Goal: Task Accomplishment & Management: Complete application form

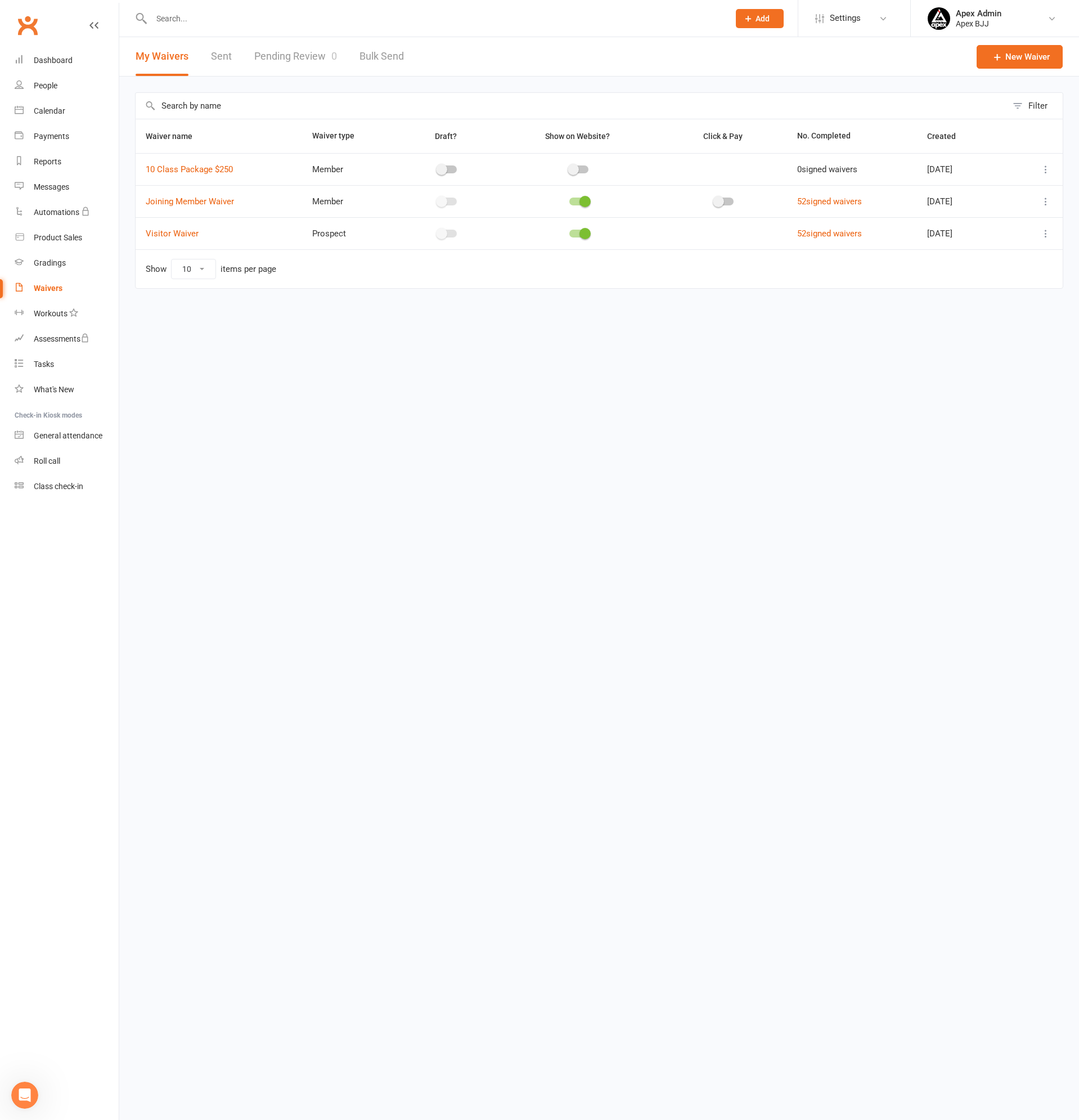
scroll to position [401, 0]
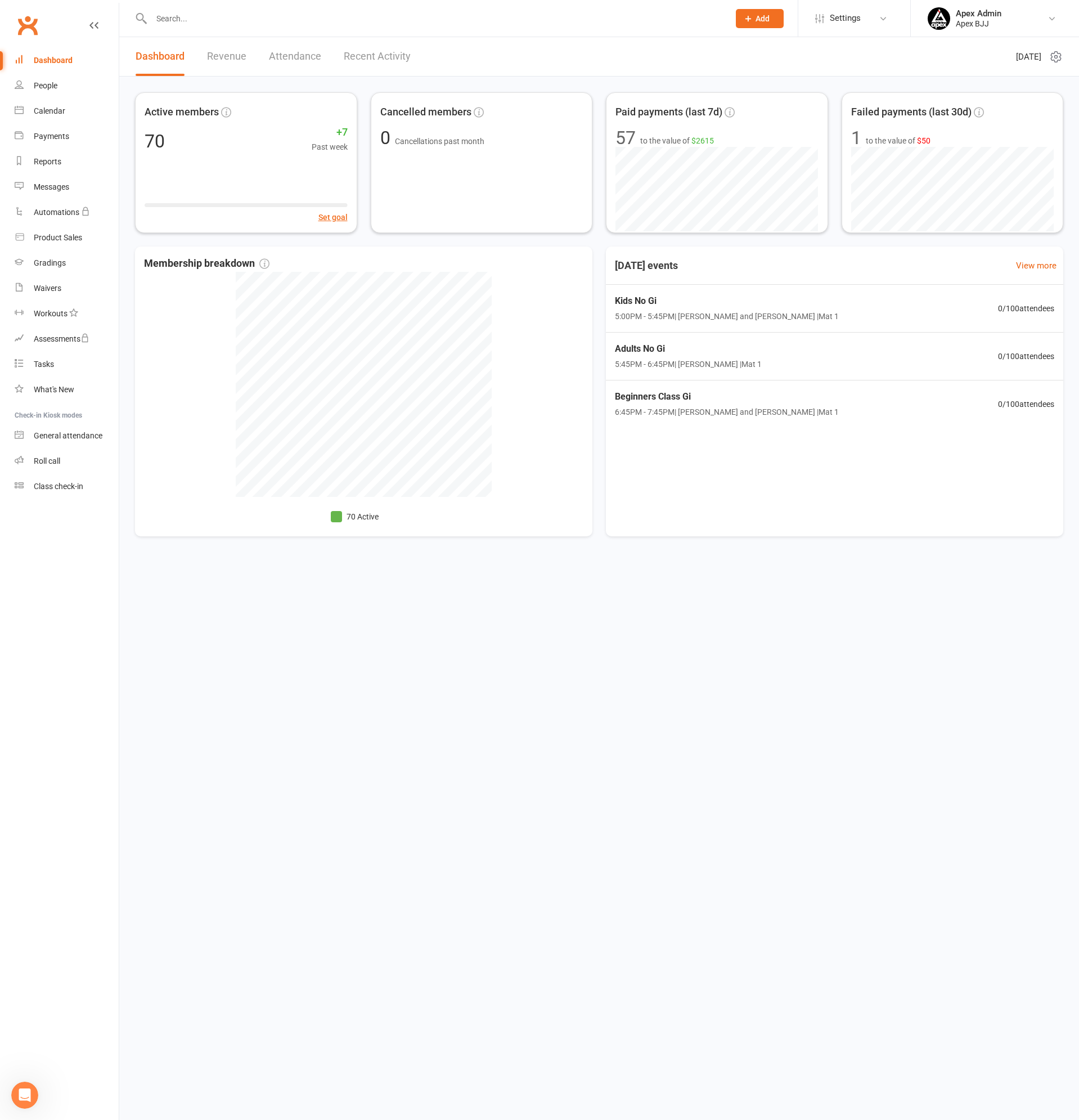
drag, startPoint x: 26, startPoint y: 1089, endPoint x: 73, endPoint y: 2186, distance: 1098.0
click at [26, 1089] on icon "Open Intercom Messenger" at bounding box center [25, 1095] width 19 height 19
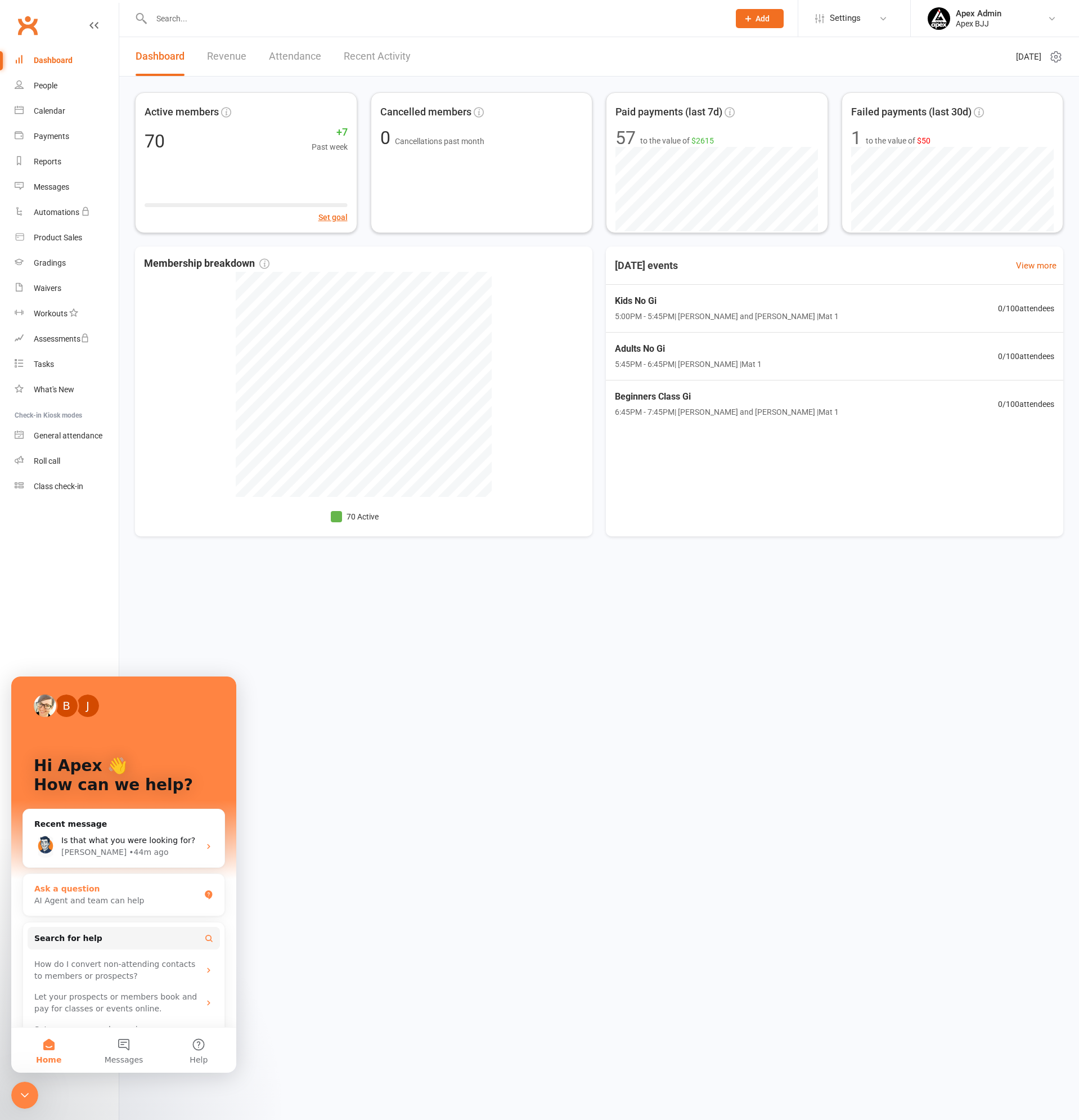
click at [82, 889] on div "Ask a question" at bounding box center [117, 888] width 166 height 12
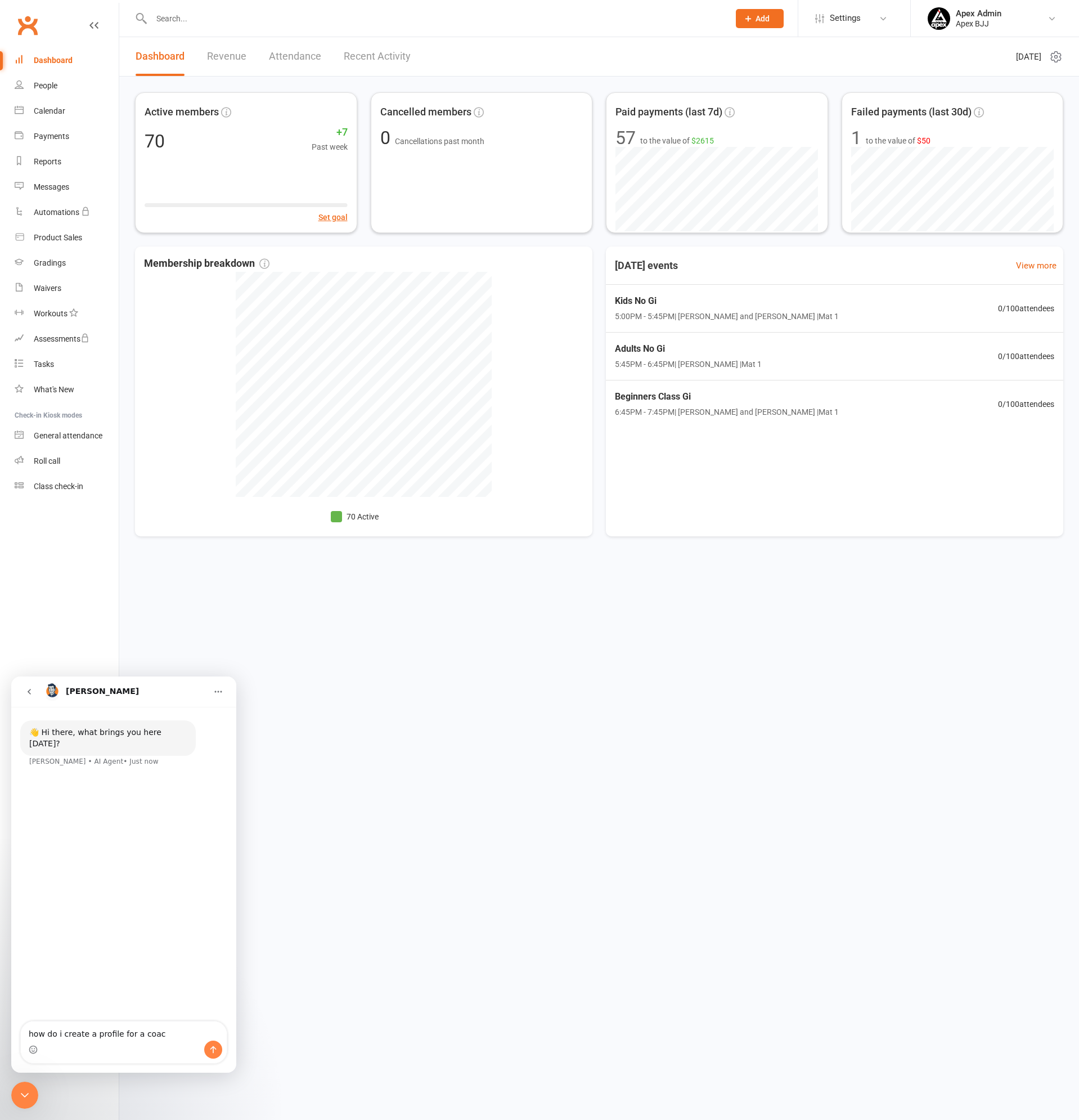
type textarea "how do i create a profile for a coach"
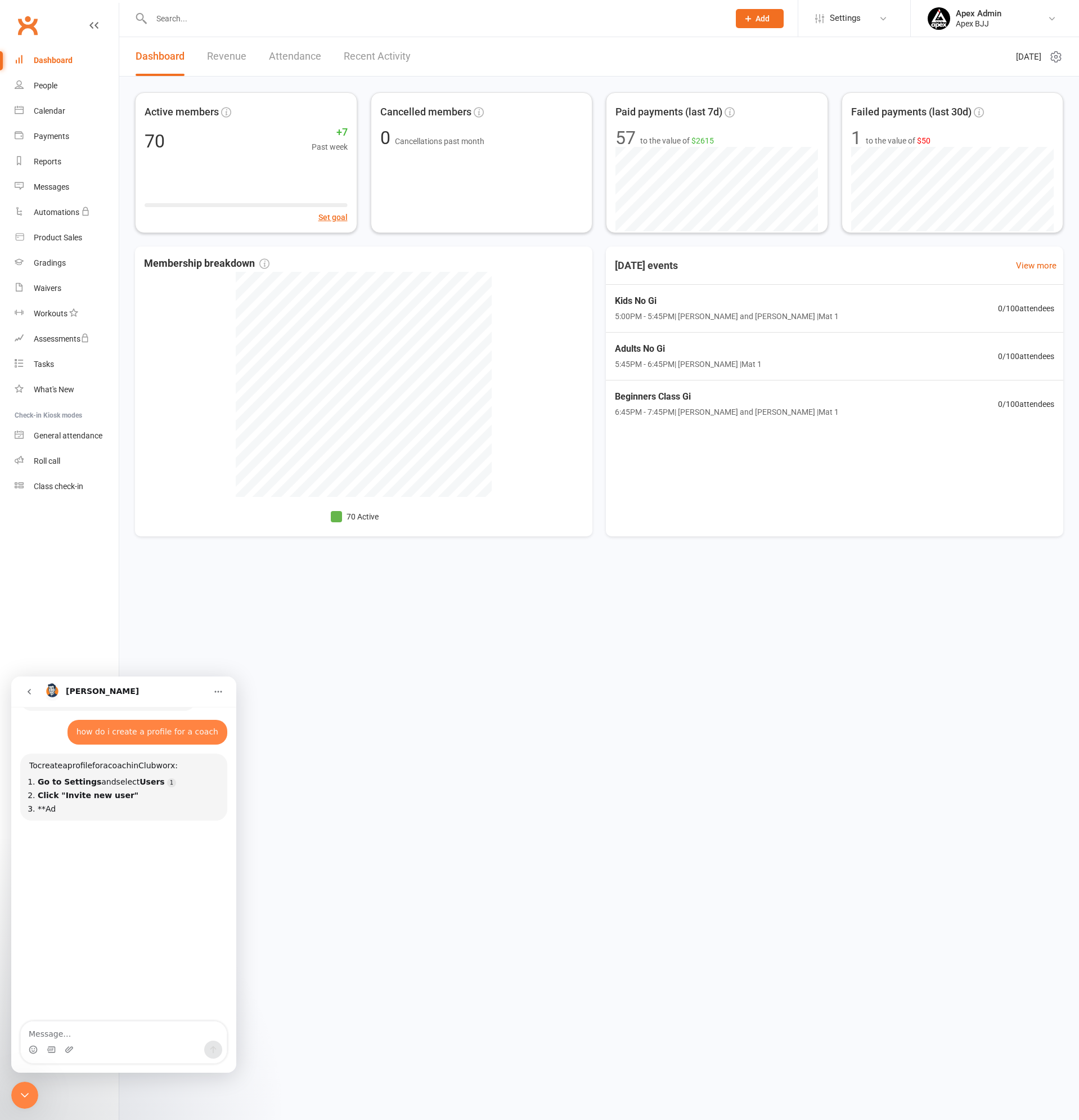
scroll to position [50, 0]
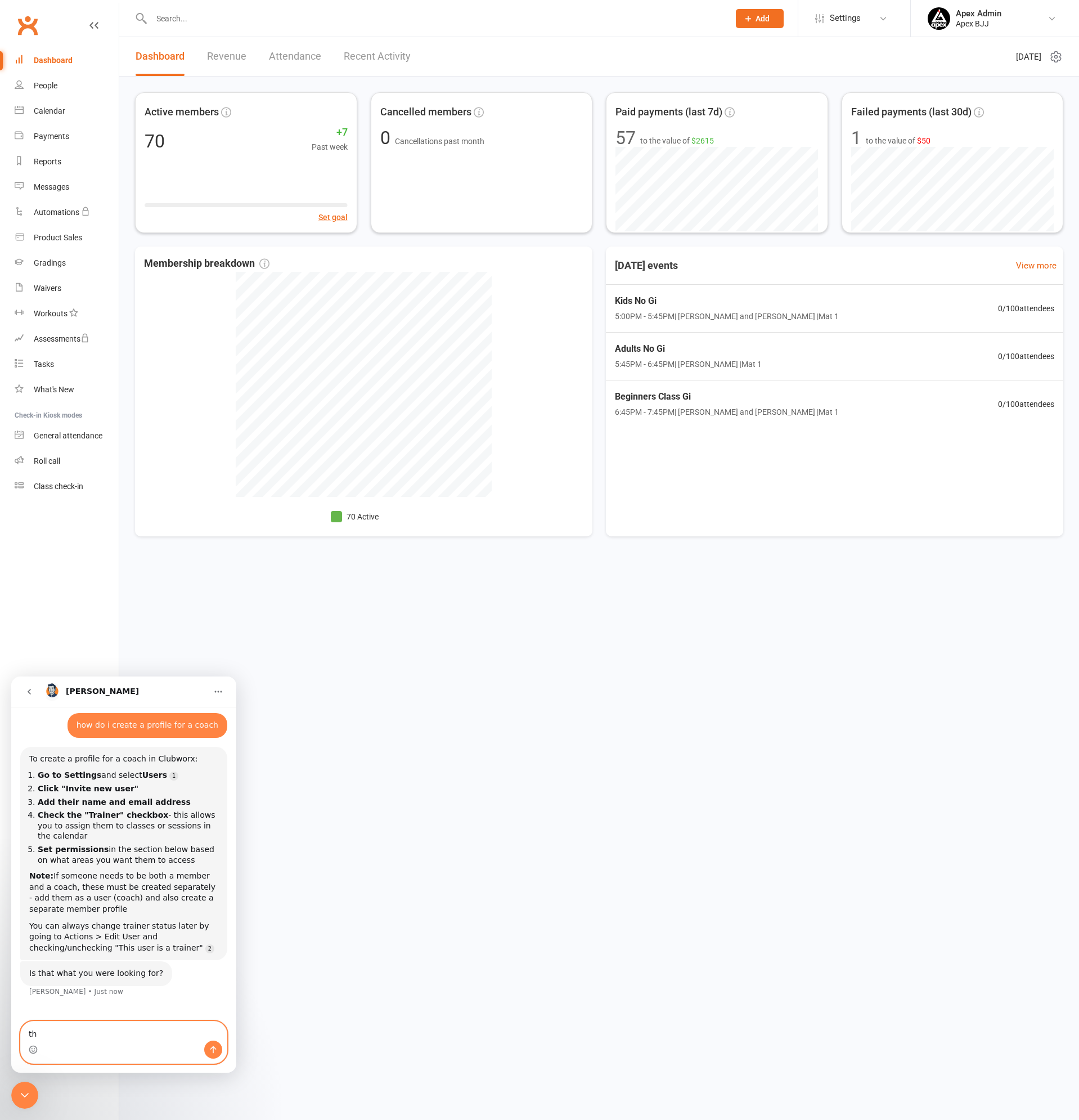
type textarea "t"
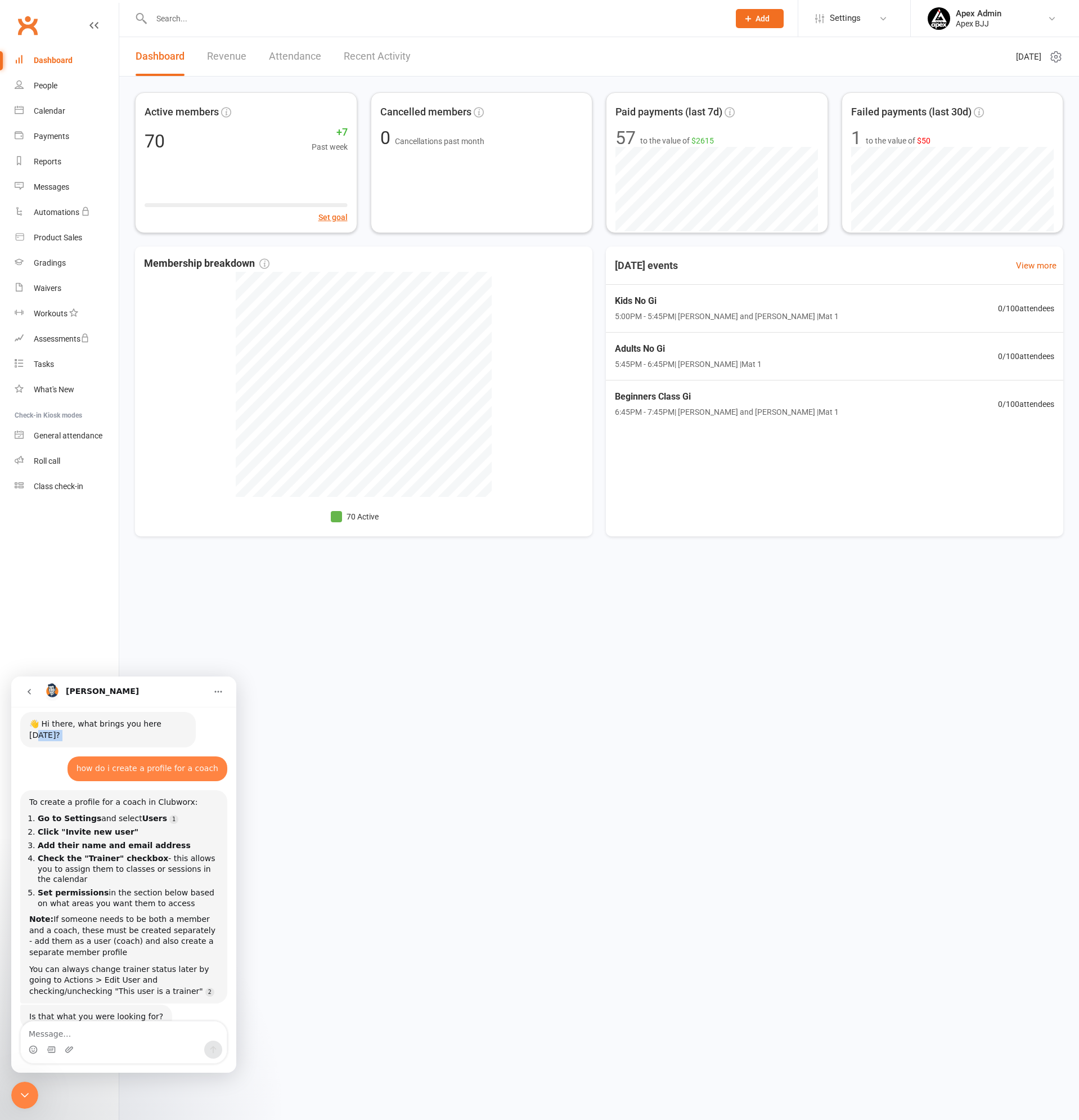
scroll to position [0, 0]
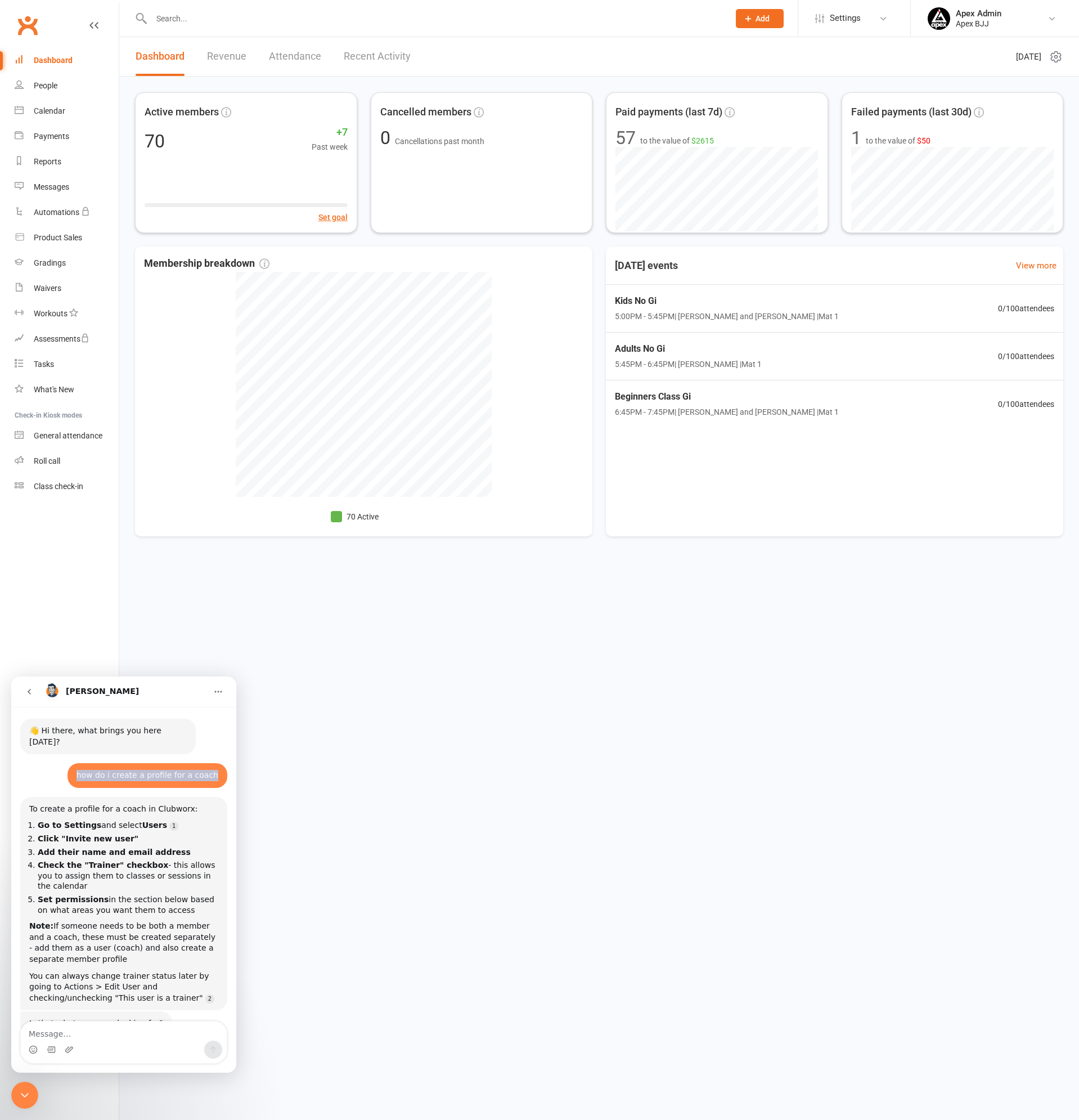
drag, startPoint x: 89, startPoint y: 712, endPoint x: 215, endPoint y: 765, distance: 136.7
click at [215, 765] on div "how do i create a profile for a coach Apex • 1m ago" at bounding box center [148, 776] width 160 height 25
copy div "how do i create a profile for a coach"
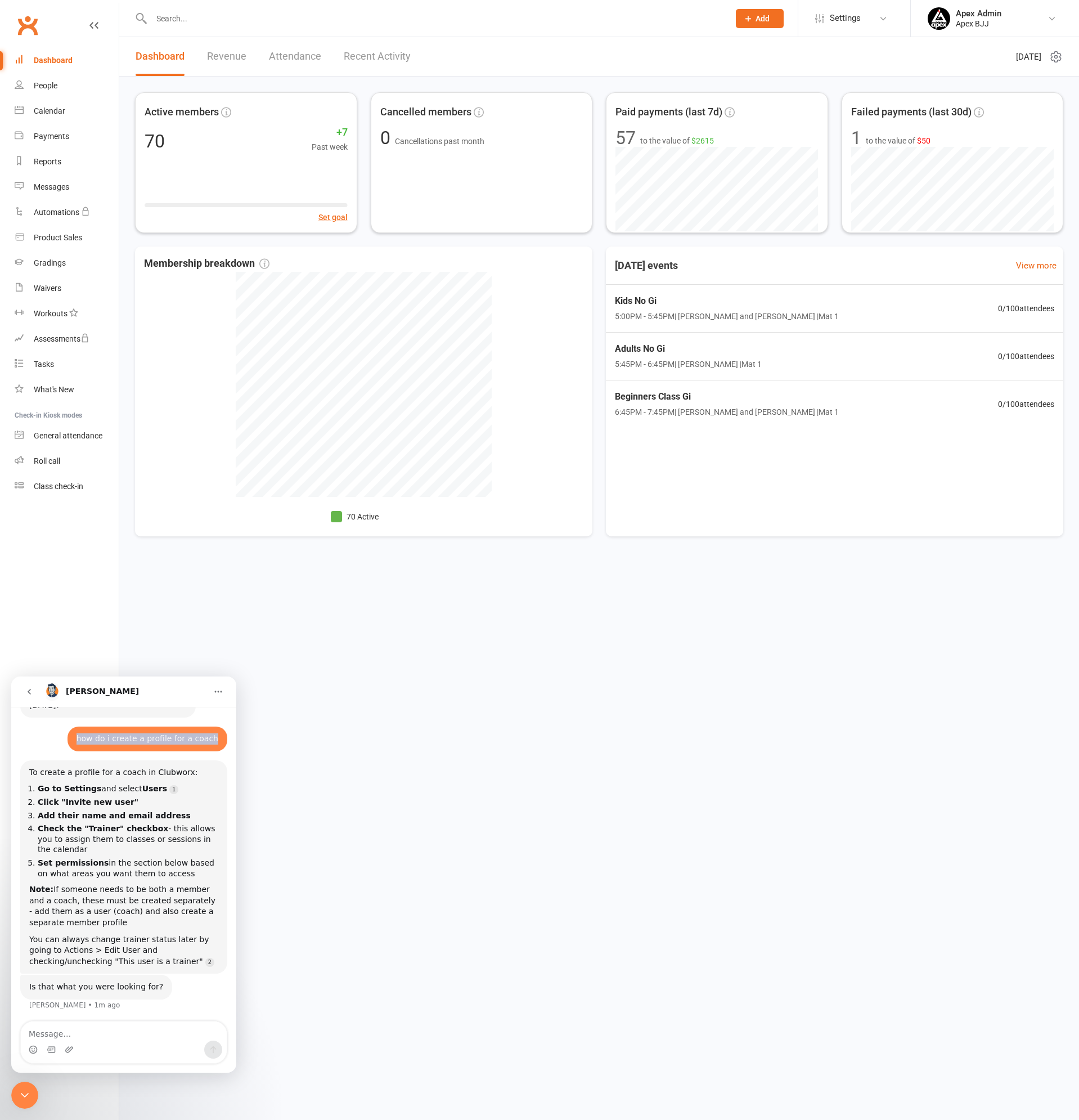
scroll to position [50, 0]
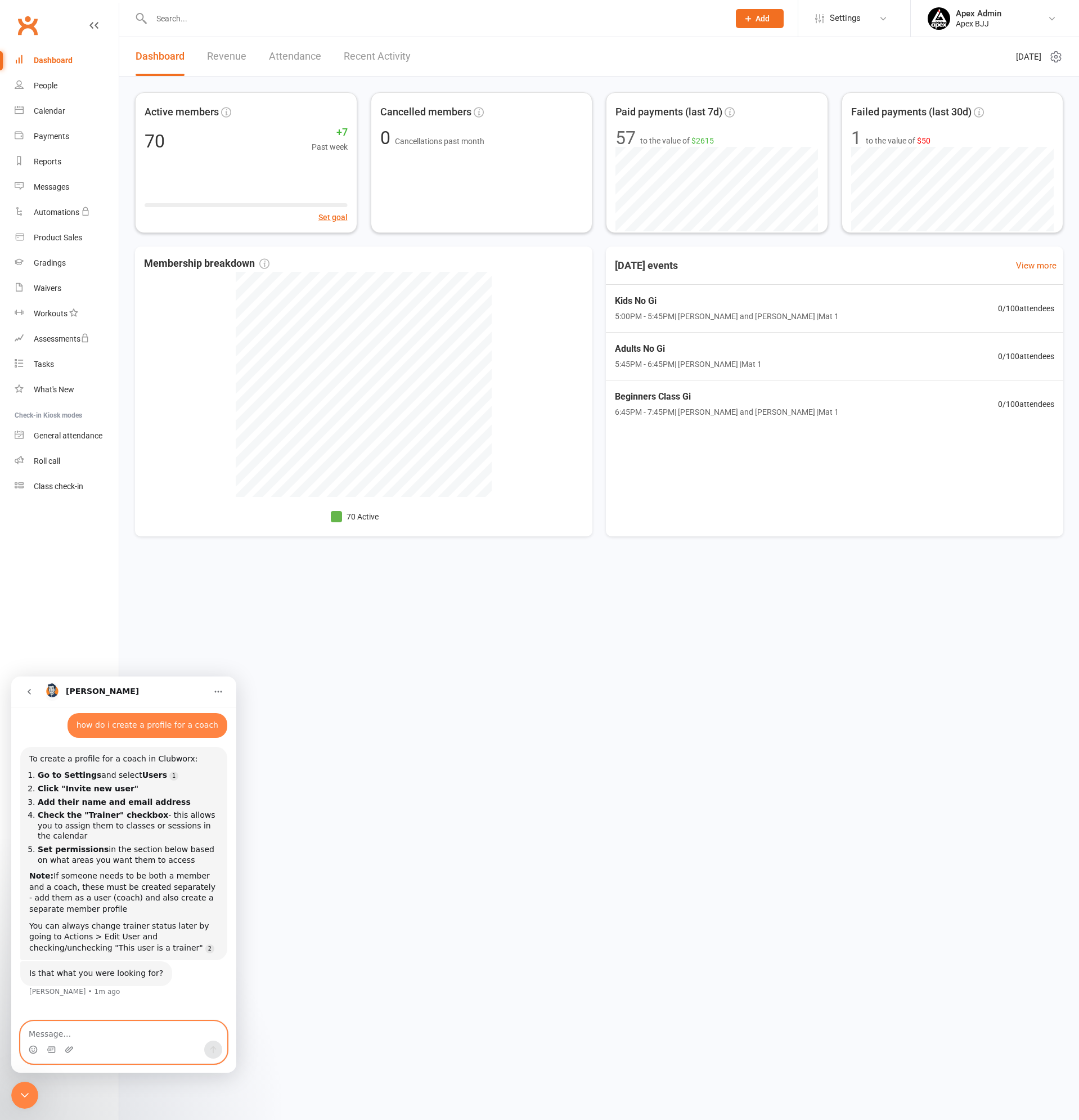
drag, startPoint x: 67, startPoint y: 1033, endPoint x: 87, endPoint y: 1051, distance: 26.9
click at [67, 1033] on textarea "Message…" at bounding box center [124, 1030] width 206 height 19
paste textarea "how do i create a profile for a coach"
type textarea "how do i create a profile for a coach from a prospect"
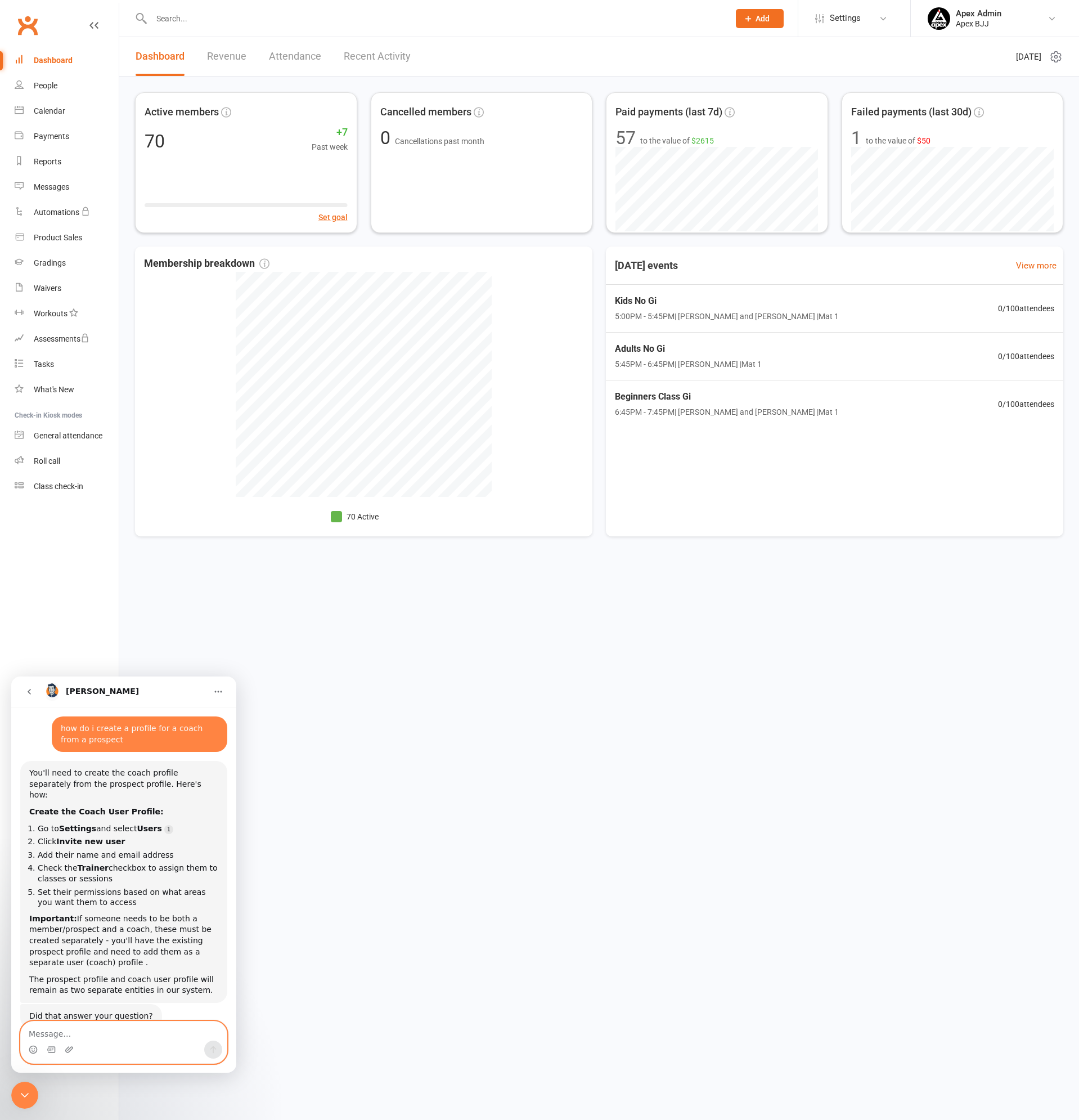
scroll to position [0, 0]
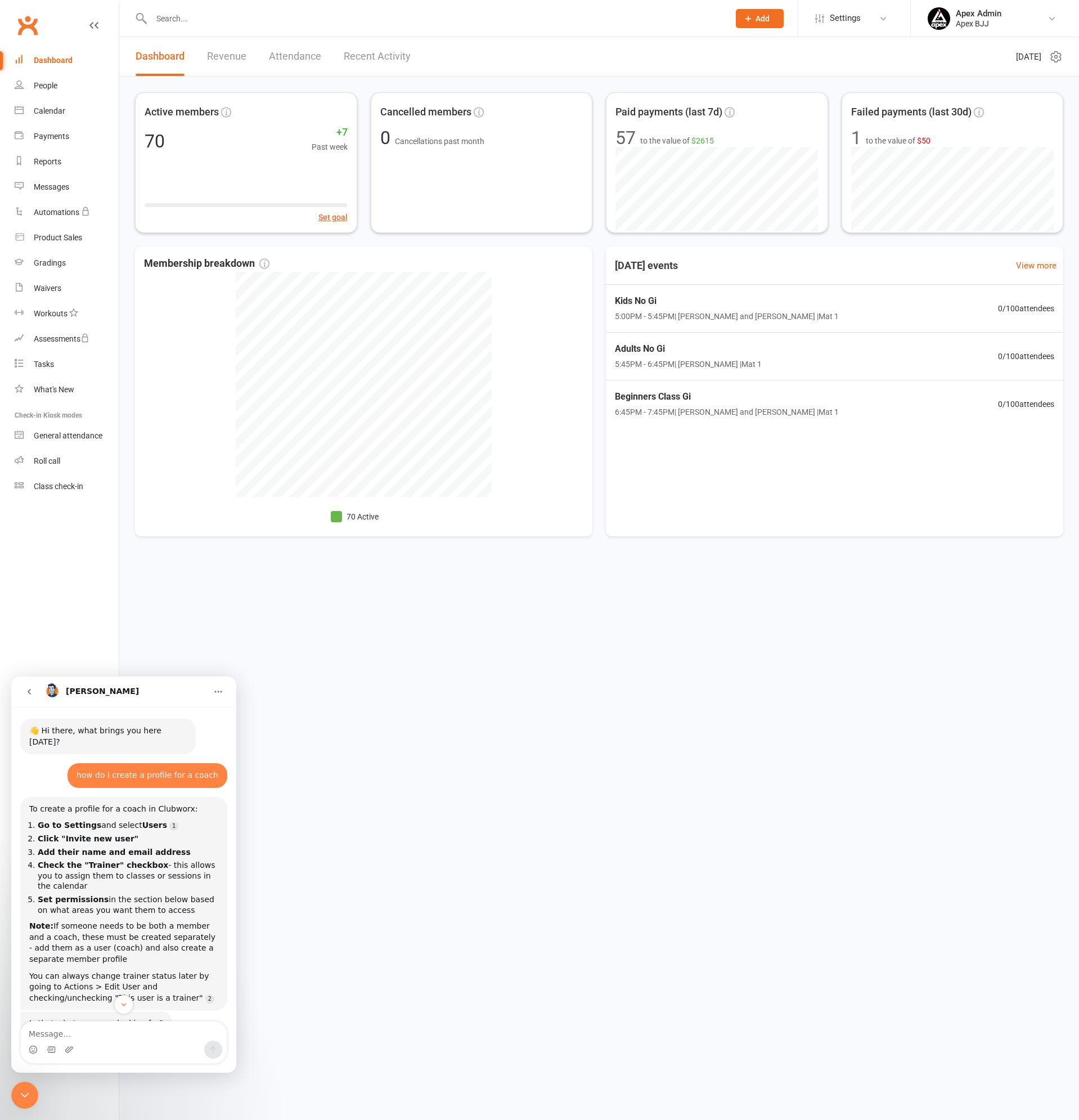
click at [1056, 55] on icon at bounding box center [1056, 57] width 13 height 13
click at [1050, 16] on icon at bounding box center [1052, 18] width 9 height 9
click at [884, 16] on icon at bounding box center [883, 18] width 9 height 9
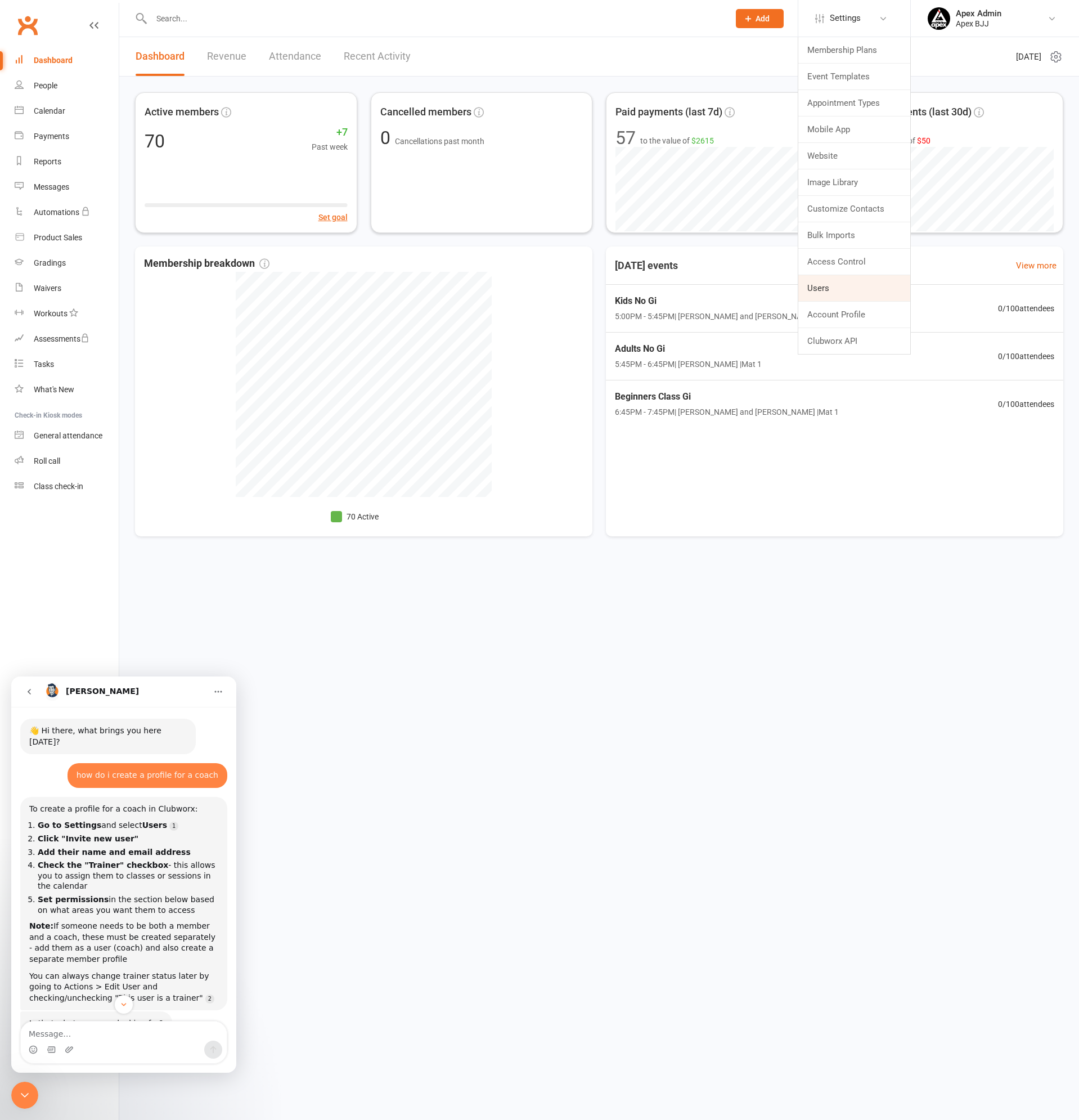
click at [821, 289] on link "Users" at bounding box center [855, 288] width 112 height 26
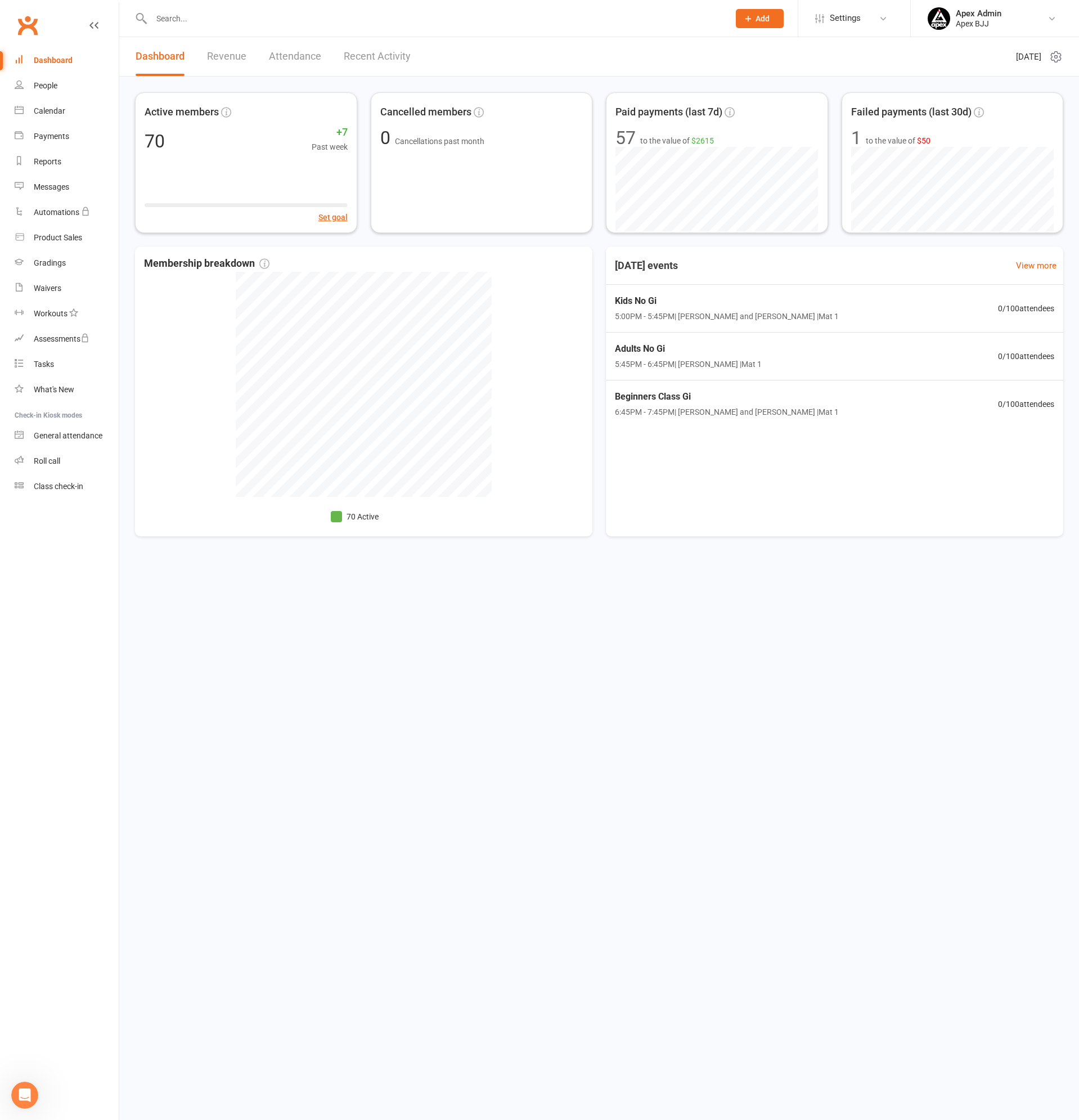
click at [302, 21] on input "text" at bounding box center [435, 18] width 574 height 16
type input "pembe"
click at [202, 47] on div "Pembe Hussein" at bounding box center [193, 50] width 63 height 16
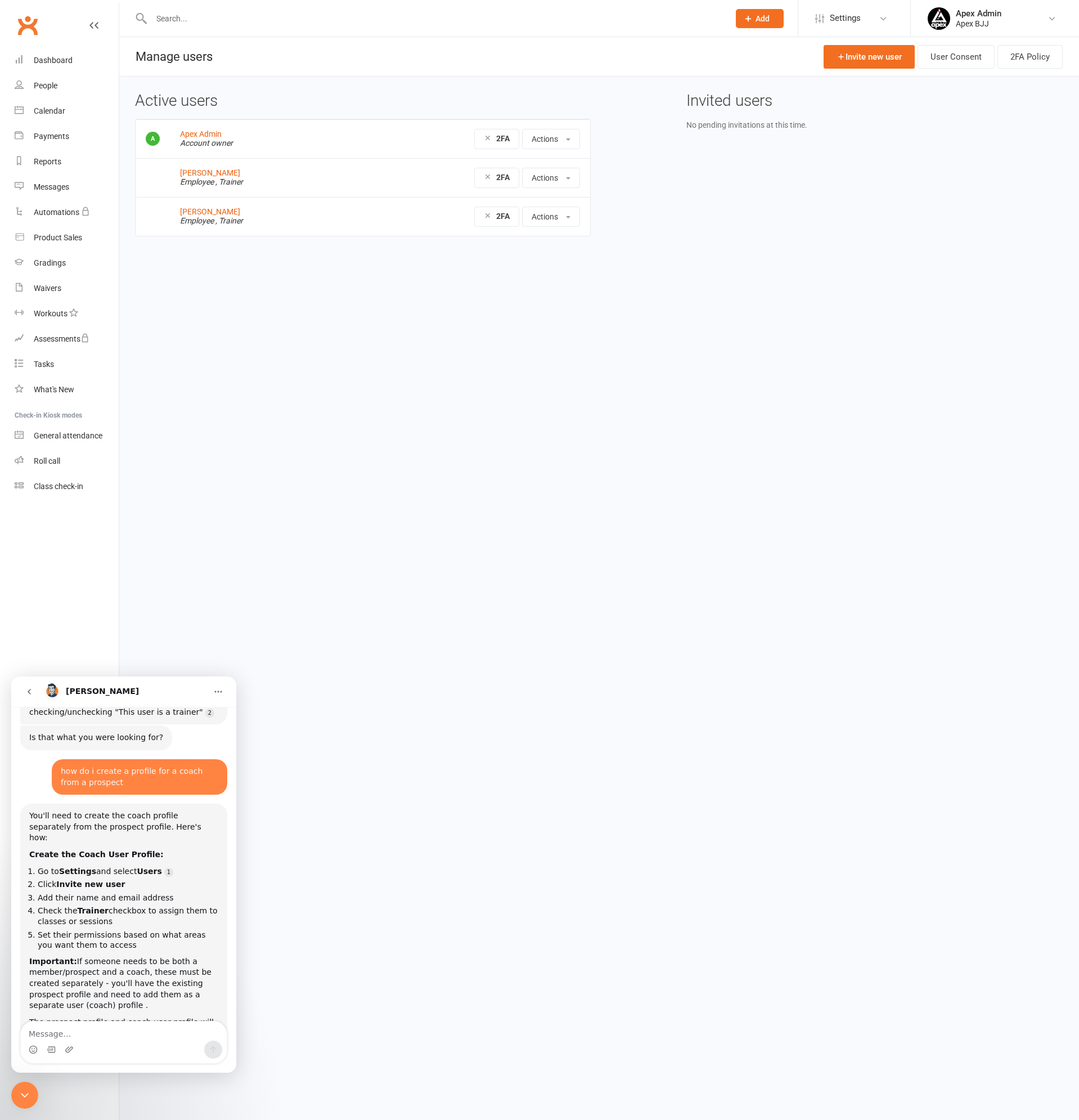
scroll to position [329, 0]
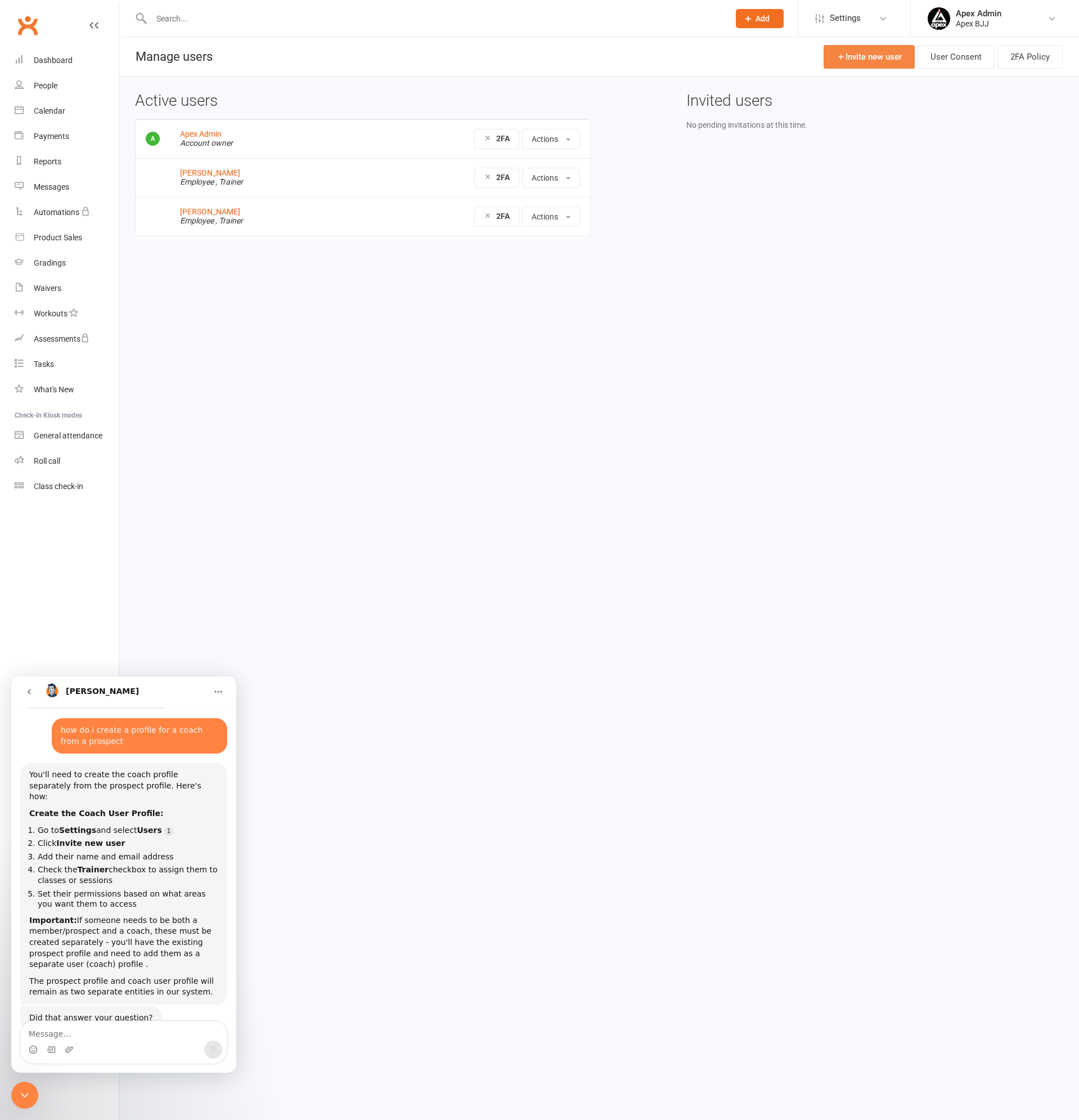
click at [888, 56] on link "Invite new user" at bounding box center [870, 57] width 91 height 24
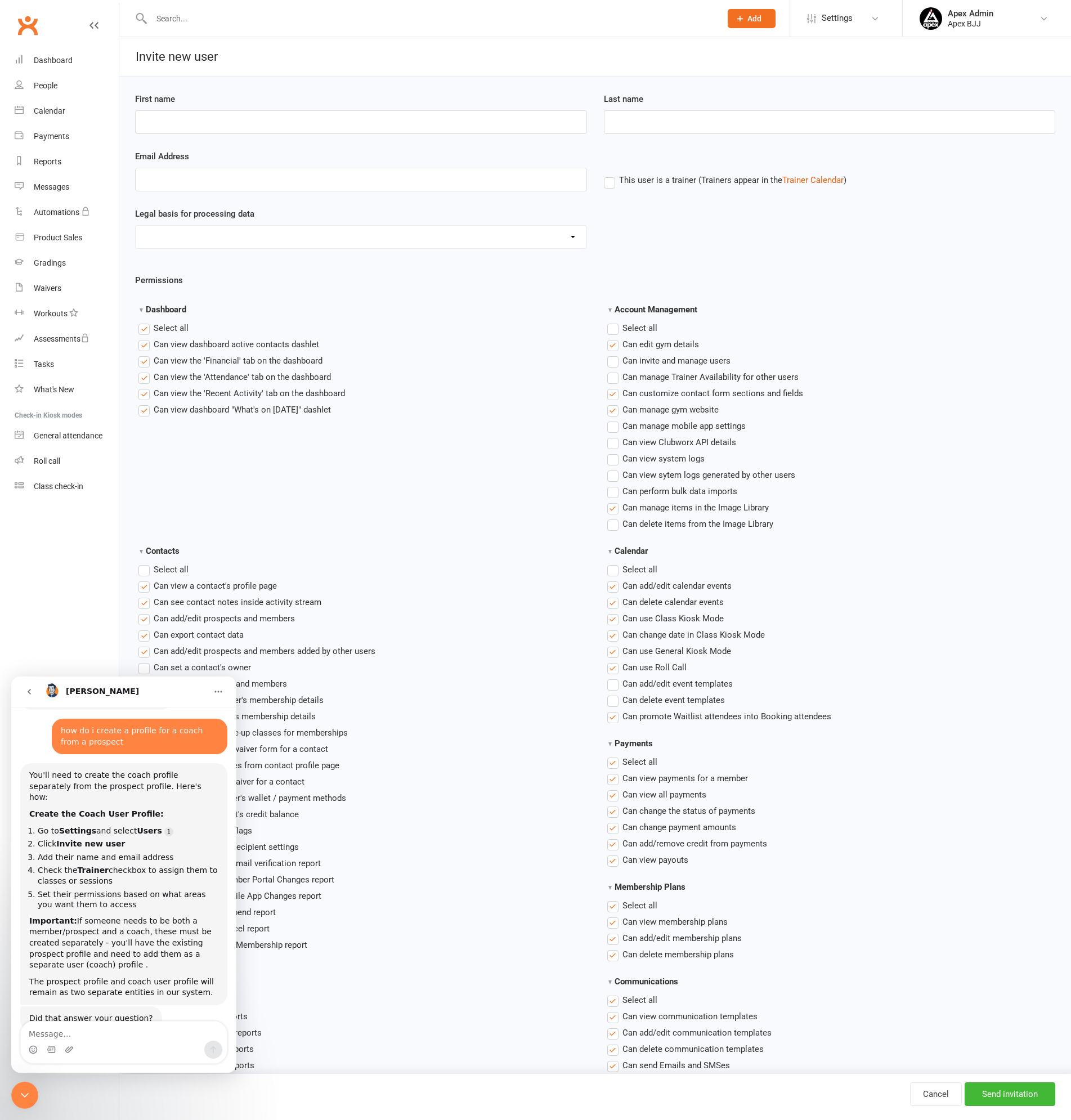
scroll to position [329, 0]
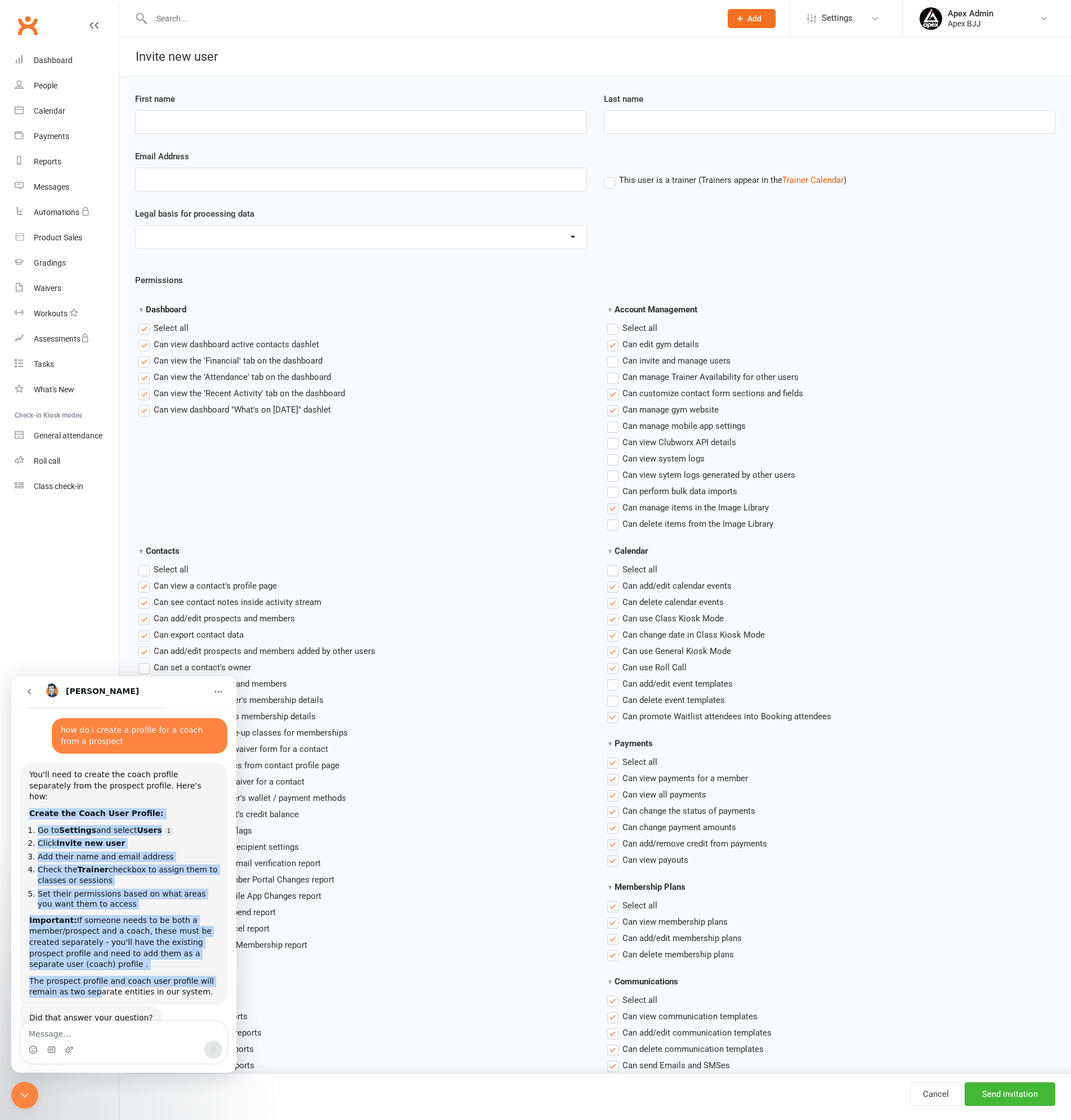
drag, startPoint x: 31, startPoint y: 778, endPoint x: 92, endPoint y: 954, distance: 186.3
click at [92, 954] on div "You'll need to create the coach profile separately from the prospect profile. H…" at bounding box center [124, 883] width 189 height 228
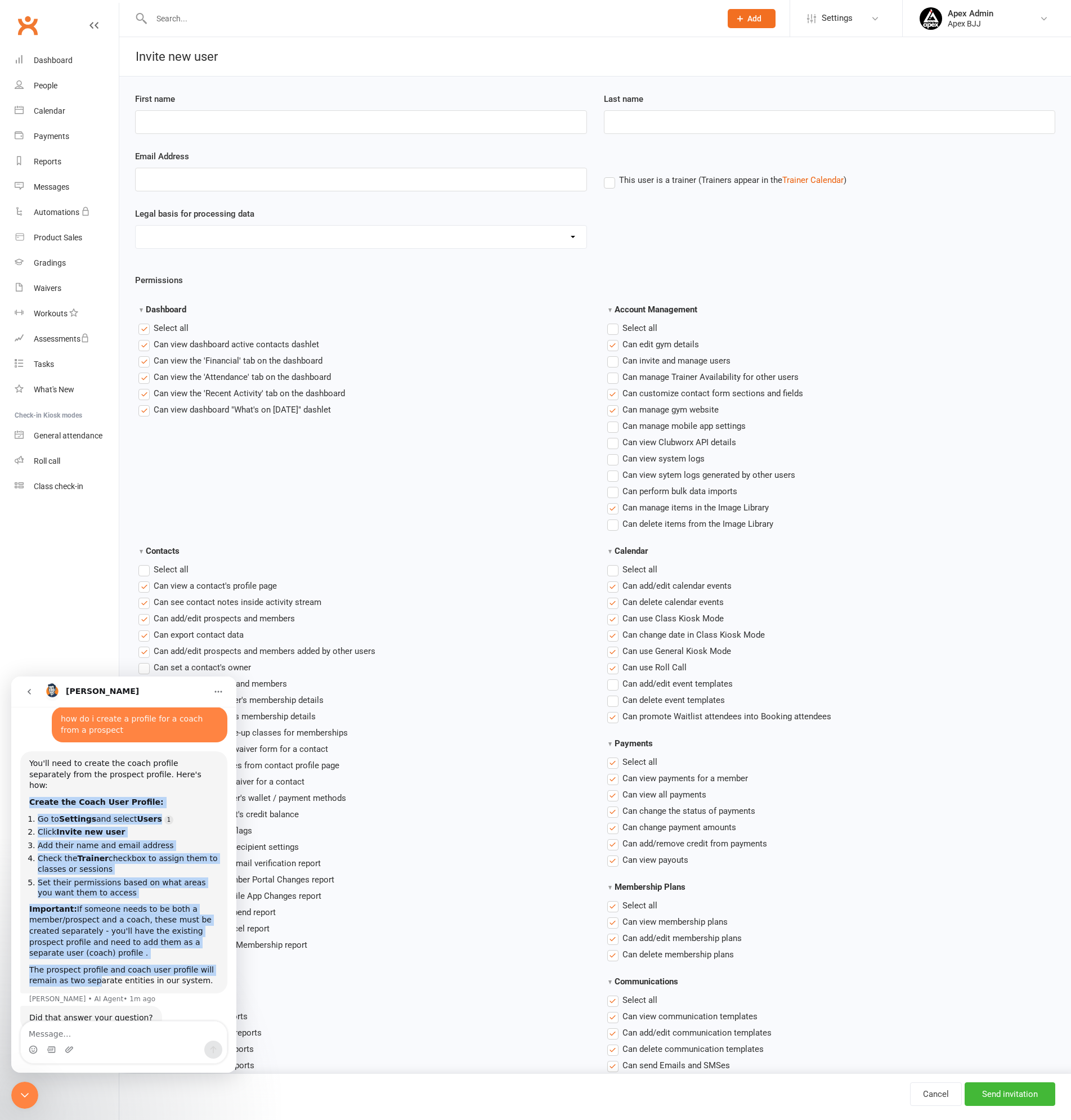
click at [45, 797] on b "Create the Coach User Profile:" at bounding box center [96, 801] width 134 height 9
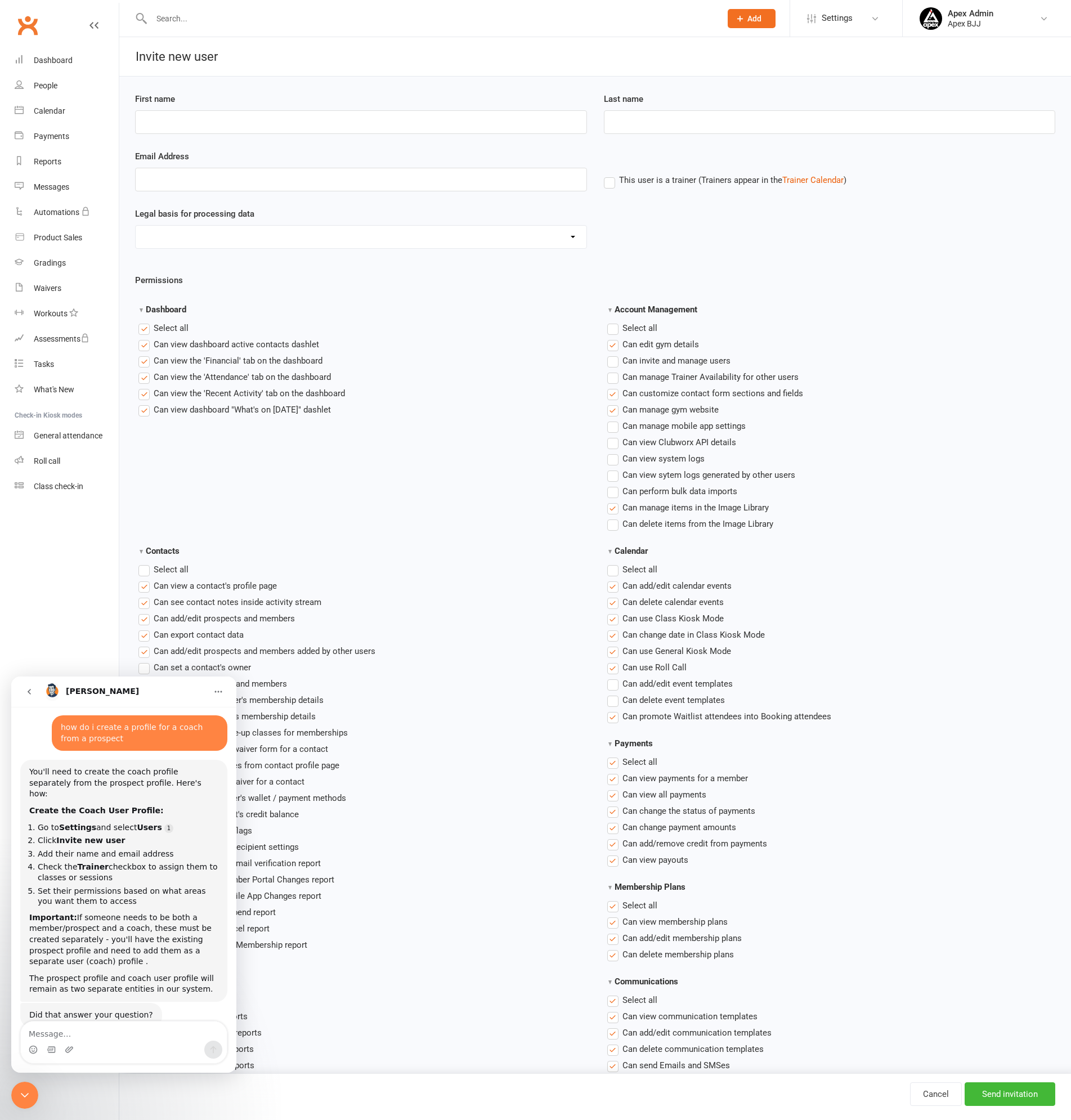
scroll to position [329, 0]
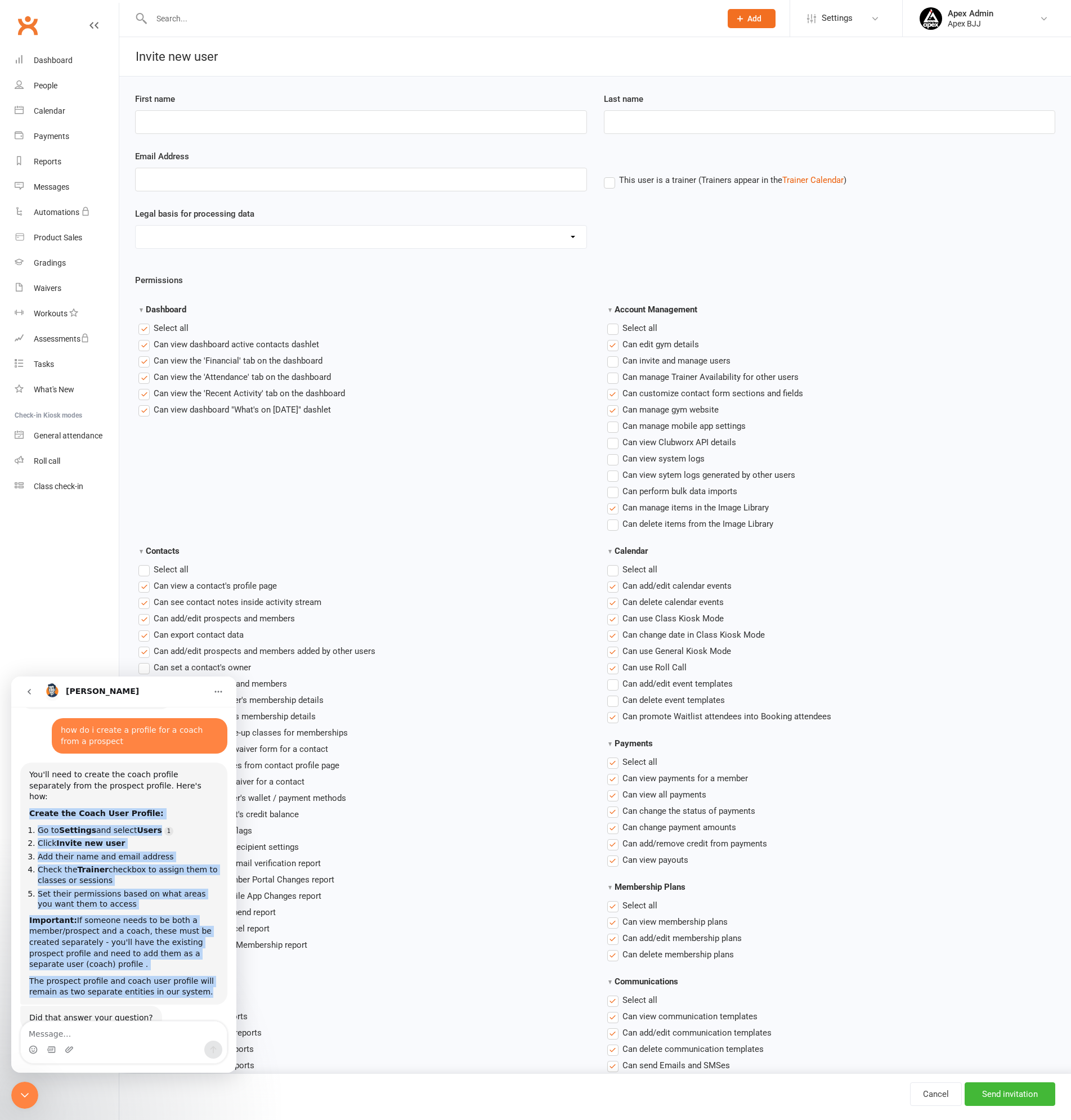
drag, startPoint x: 31, startPoint y: 781, endPoint x: 209, endPoint y: 959, distance: 251.7
click at [209, 959] on div "You'll need to create the coach profile separately from the prospect profile. H…" at bounding box center [124, 883] width 189 height 228
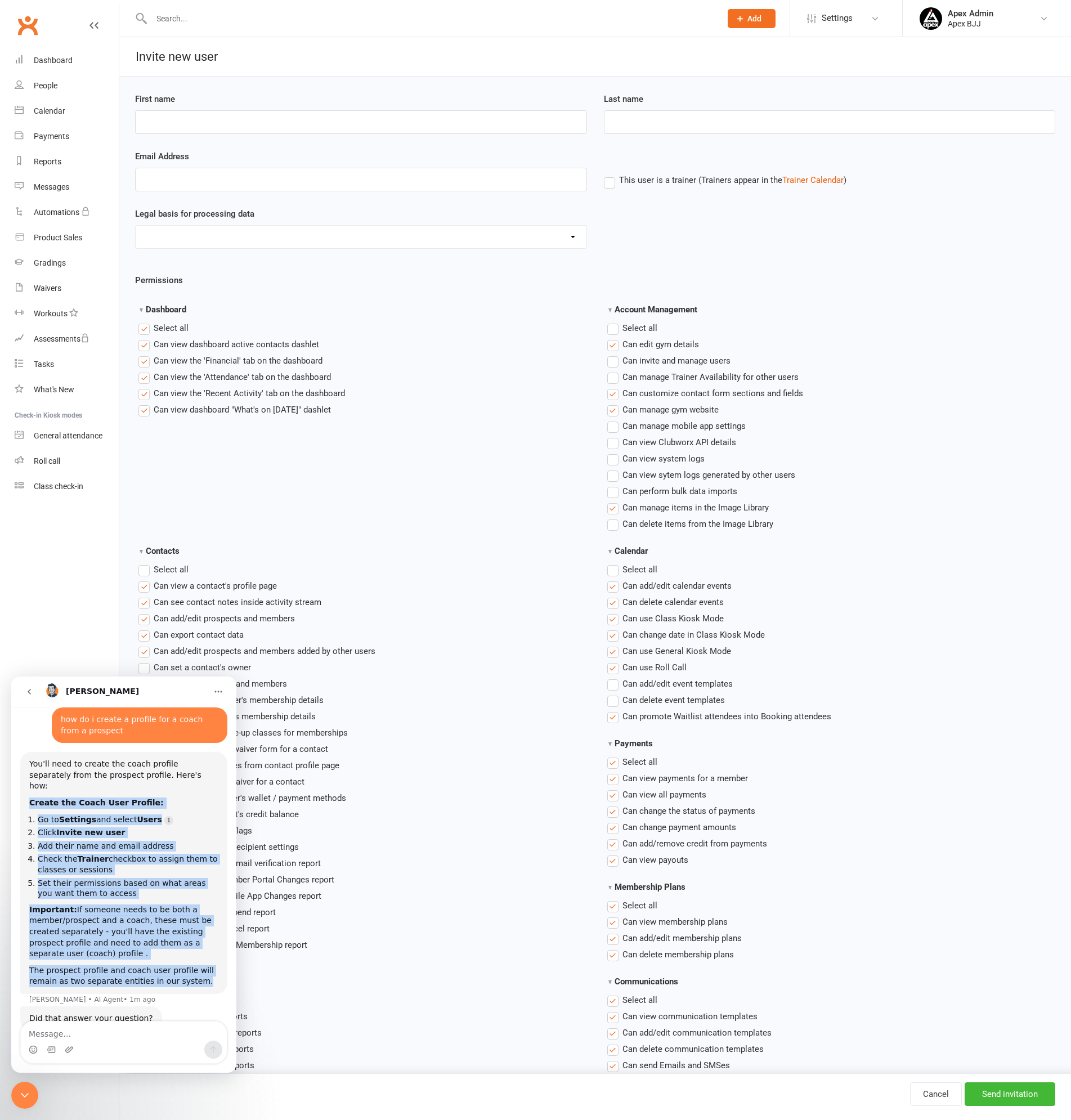
scroll to position [340, 0]
copy div "Create the Coach User Profile: Go to Settings and select Users Click Invite new…"
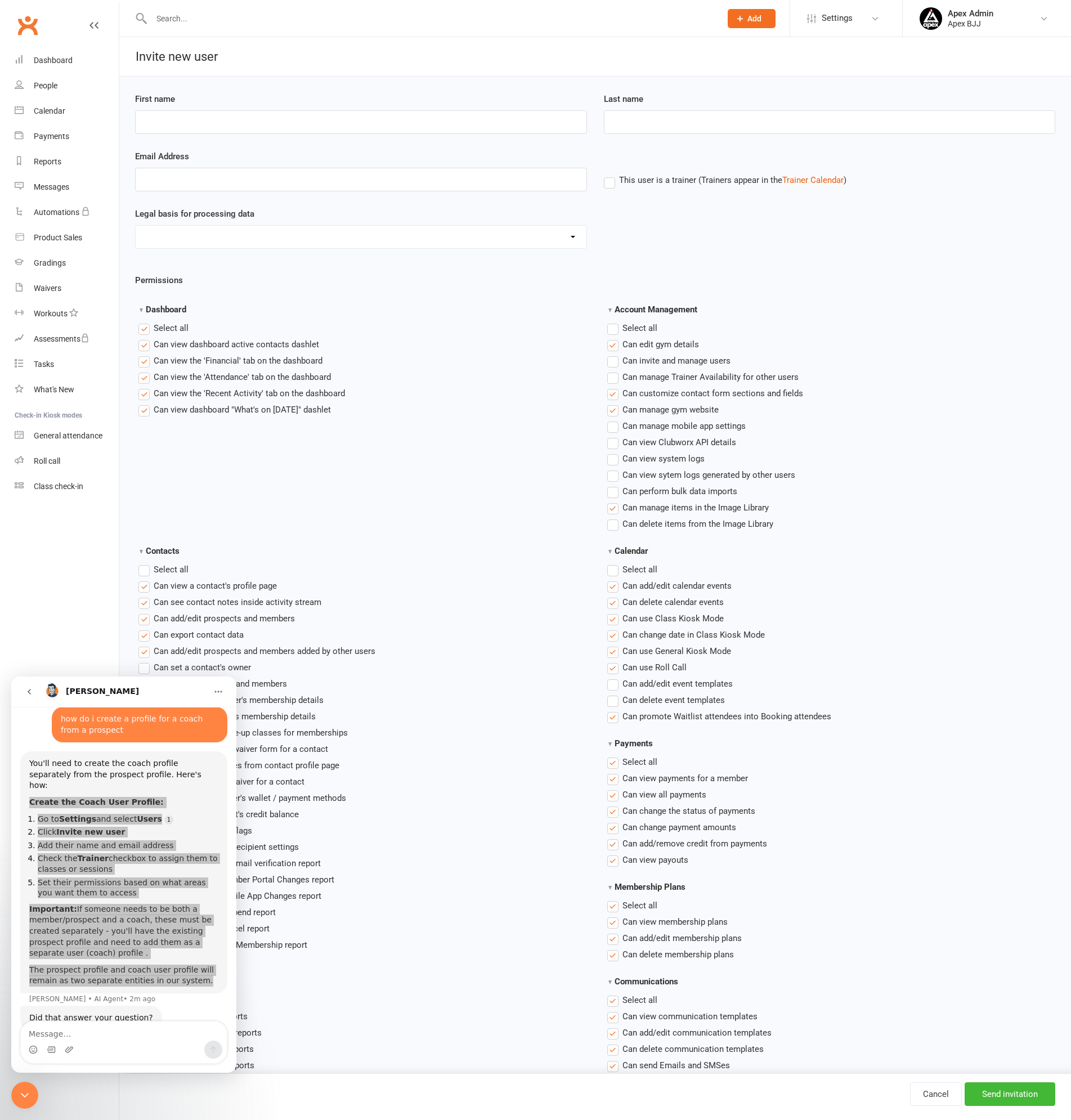
drag, startPoint x: 25, startPoint y: 1090, endPoint x: 182, endPoint y: 2166, distance: 1087.4
click at [25, 1090] on icon "Close Intercom Messenger" at bounding box center [25, 1094] width 13 height 13
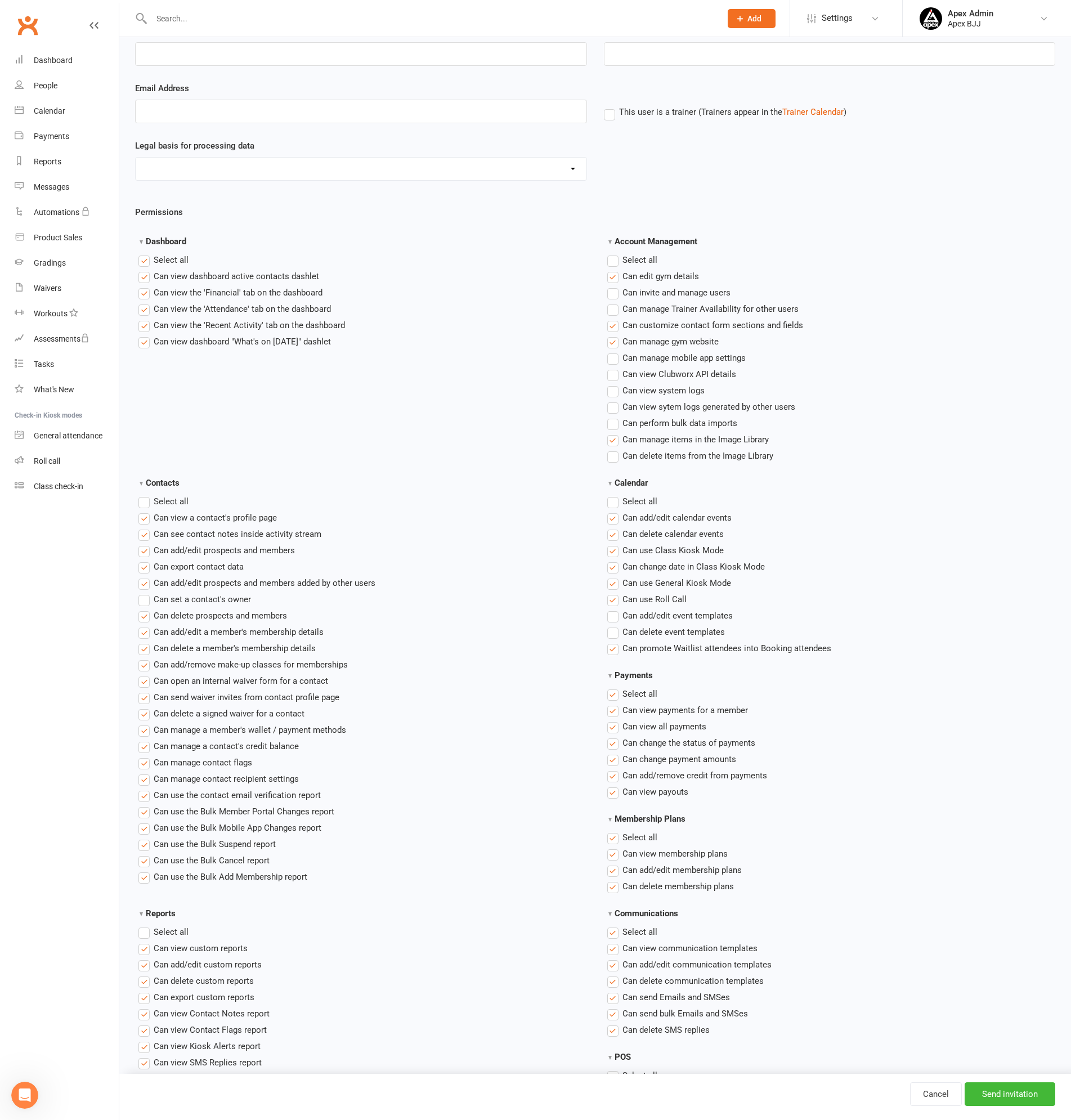
scroll to position [0, 0]
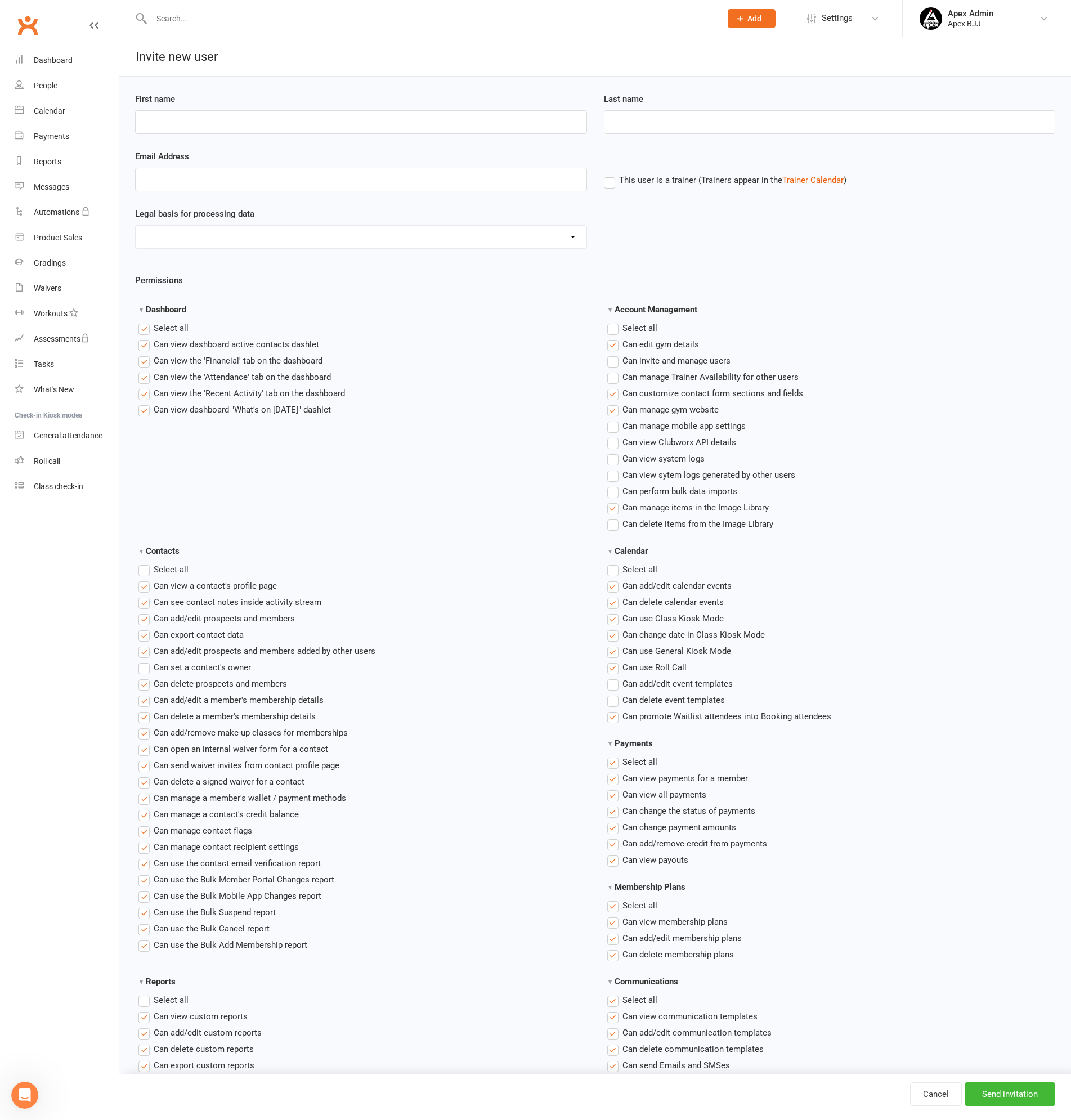
click at [225, 239] on select "Consent provided by contact Legitimate Interest - Existing Customer Legitimate …" at bounding box center [361, 237] width 451 height 22
click at [609, 182] on label "This user is a trainer (Trainers appear in the Trainer Calendar )" at bounding box center [726, 180] width 242 height 10
click at [609, 173] on input "This user is a trainer (Trainers appear in the Trainer Calendar )" at bounding box center [608, 173] width 7 height 0
click at [609, 182] on label "This user is a trainer (Trainers appear in the Trainer Calendar )" at bounding box center [726, 180] width 242 height 10
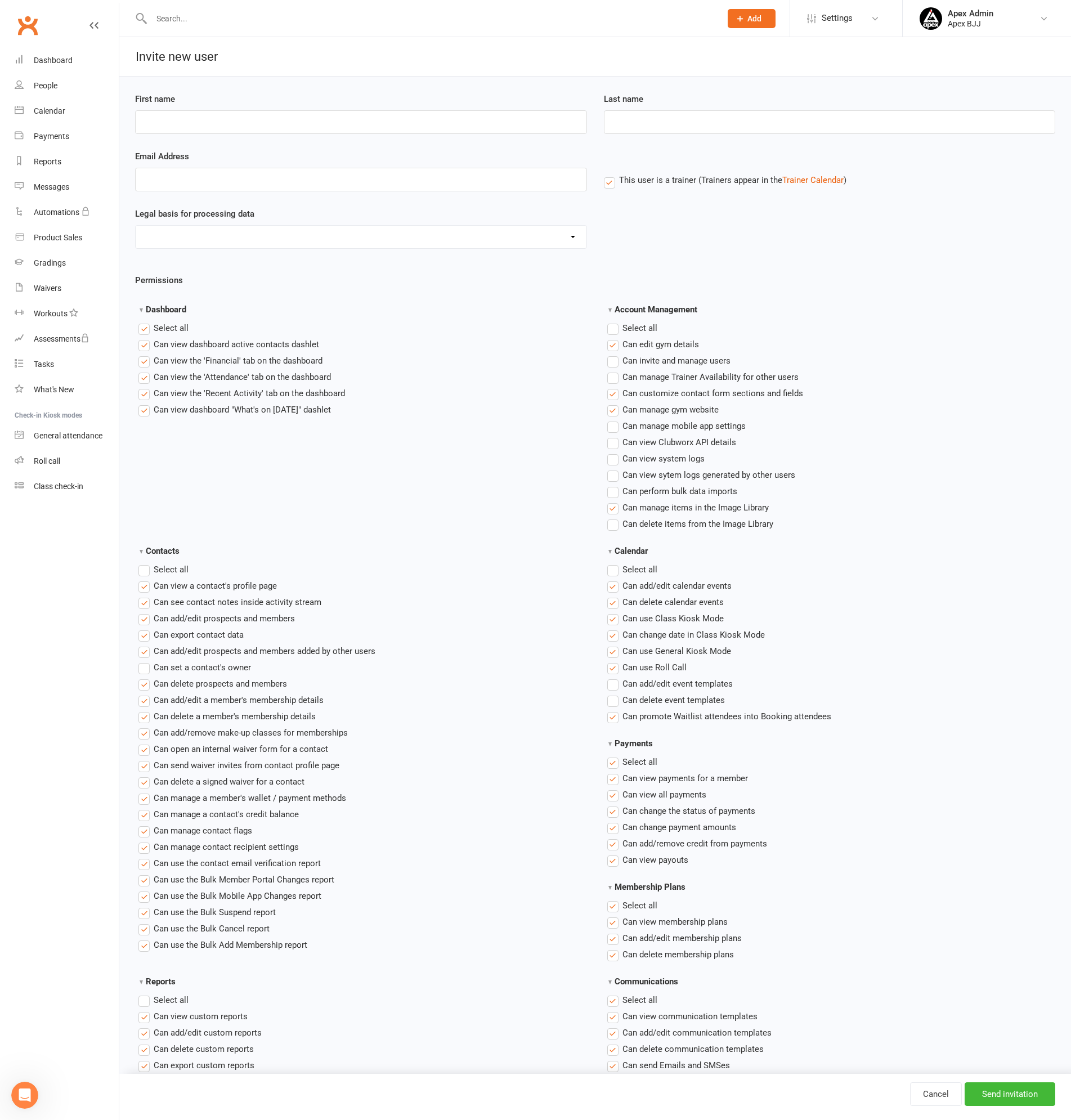
click at [609, 173] on input "This user is a trainer (Trainers appear in the Trainer Calendar )" at bounding box center [608, 173] width 7 height 0
